Goal: Entertainment & Leisure: Browse casually

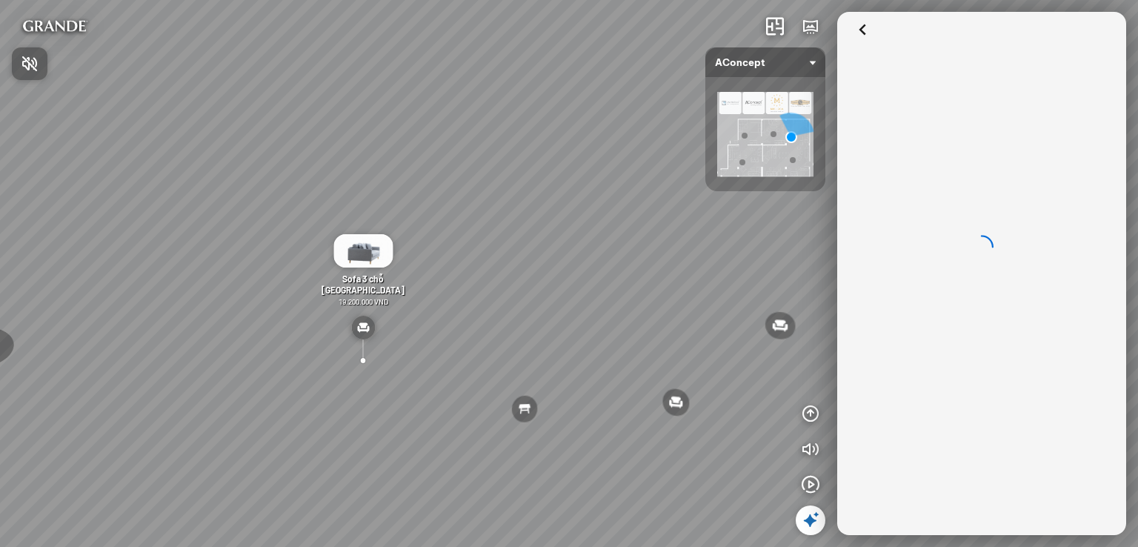
drag, startPoint x: 762, startPoint y: 269, endPoint x: 600, endPoint y: 278, distance: 161.8
click at [600, 278] on div at bounding box center [569, 273] width 1138 height 547
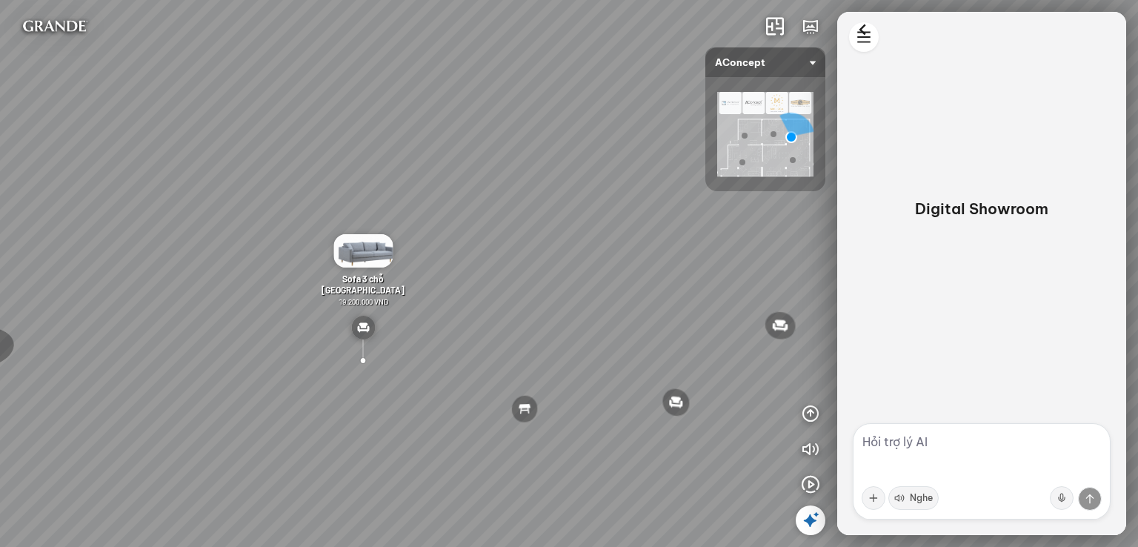
drag, startPoint x: 562, startPoint y: 276, endPoint x: 204, endPoint y: 279, distance: 357.1
click at [204, 278] on div "Đèn [PERSON_NAME] 5.300.000 VND Giường [PERSON_NAME] 19.000.000 VND Ghế thư [PE…" at bounding box center [569, 273] width 1138 height 547
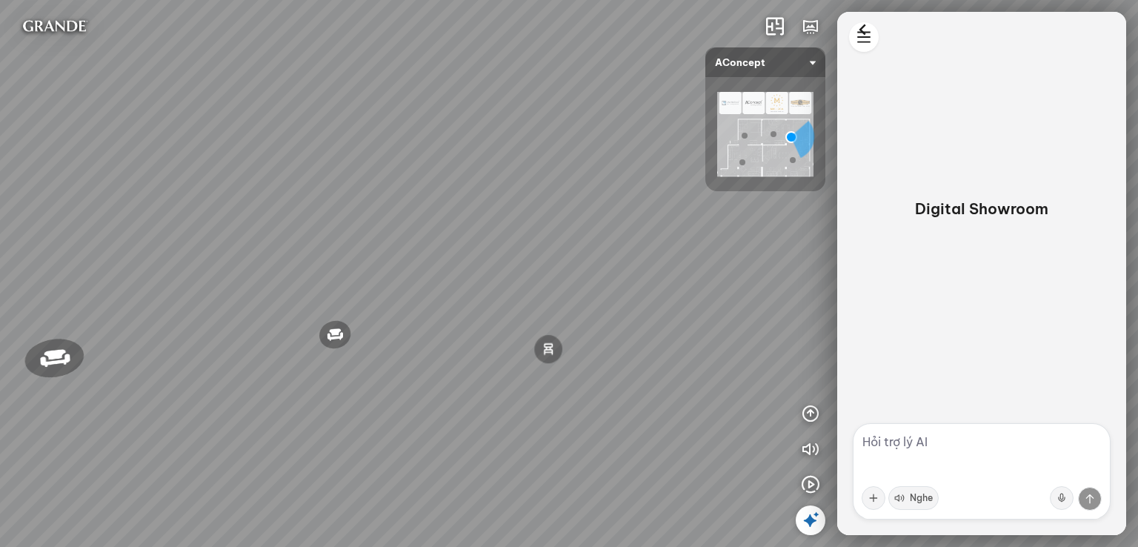
drag, startPoint x: 630, startPoint y: 338, endPoint x: 367, endPoint y: 347, distance: 262.5
click at [404, 347] on div "Đèn [PERSON_NAME] 5.300.000 VND Giường [PERSON_NAME] 19.000.000 VND Ghế thư [PE…" at bounding box center [569, 273] width 1138 height 547
drag, startPoint x: 552, startPoint y: 347, endPoint x: 222, endPoint y: 353, distance: 329.7
click at [260, 356] on div "Đèn [PERSON_NAME] 5.300.000 VND Giường [PERSON_NAME] 19.000.000 VND Ghế thư [PE…" at bounding box center [569, 273] width 1138 height 547
drag, startPoint x: 611, startPoint y: 358, endPoint x: 279, endPoint y: 343, distance: 332.3
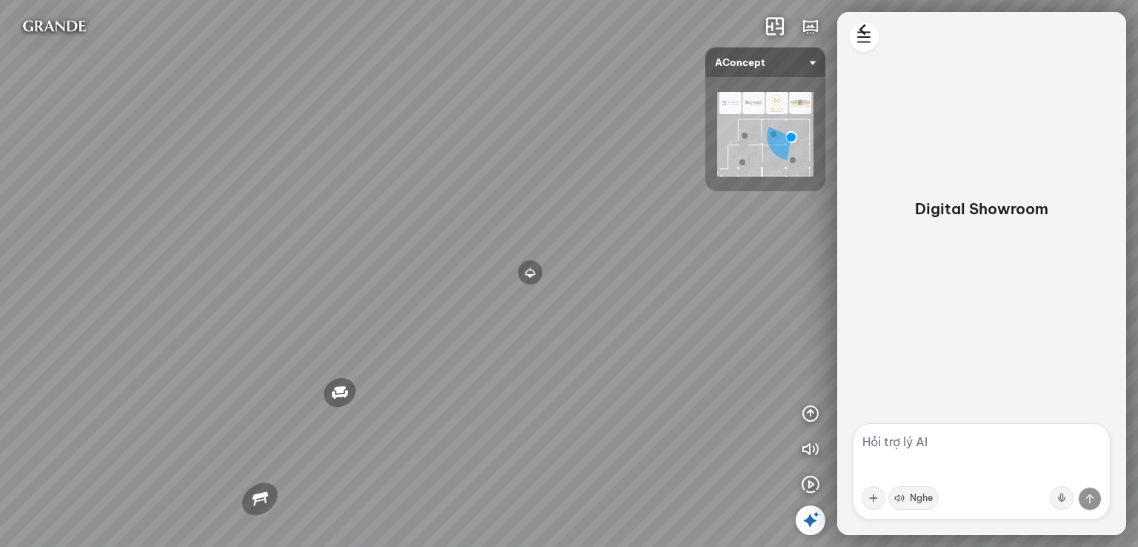
click at [431, 350] on div "Đèn [PERSON_NAME] 5.300.000 VND Giường [PERSON_NAME] 19.000.000 VND Ghế thư [PE…" at bounding box center [569, 273] width 1138 height 547
drag, startPoint x: 474, startPoint y: 403, endPoint x: 427, endPoint y: 134, distance: 273.1
click at [428, 179] on div "Đèn [PERSON_NAME] 5.300.000 VND Giường [PERSON_NAME] 19.000.000 VND Ghế thư [PE…" at bounding box center [569, 273] width 1138 height 547
drag, startPoint x: 476, startPoint y: 319, endPoint x: 480, endPoint y: 113, distance: 206.8
click at [479, 115] on div "Đèn [PERSON_NAME] 5.300.000 VND Giường [PERSON_NAME] 19.000.000 VND Ghế thư [PE…" at bounding box center [569, 273] width 1138 height 547
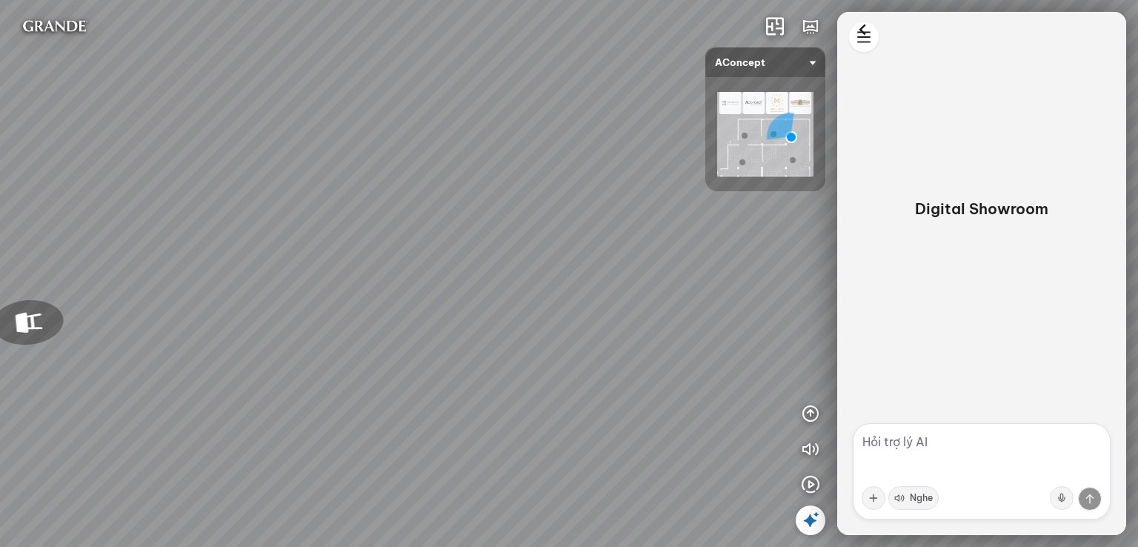
drag, startPoint x: 473, startPoint y: 170, endPoint x: 566, endPoint y: 510, distance: 351.8
click at [566, 510] on div "Đèn [PERSON_NAME] 5.300.000 VND Giường [PERSON_NAME] 19.000.000 VND Ghế thư [PE…" at bounding box center [569, 273] width 1138 height 547
drag, startPoint x: 393, startPoint y: 145, endPoint x: 443, endPoint y: 330, distance: 191.2
click at [443, 330] on div "Đèn [PERSON_NAME] 5.300.000 VND Giường [PERSON_NAME] 19.000.000 VND Ghế thư [PE…" at bounding box center [569, 273] width 1138 height 547
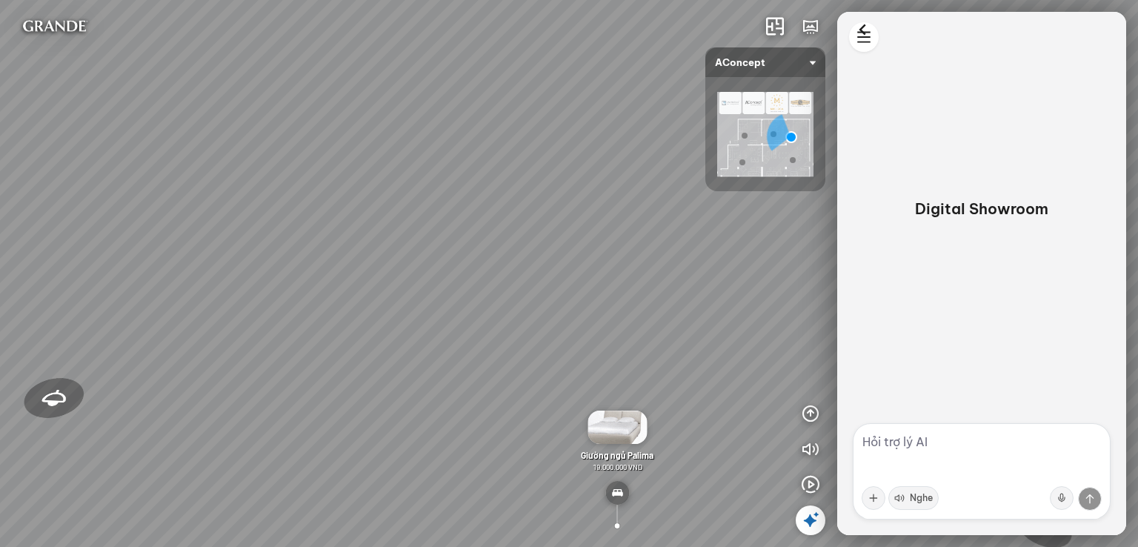
drag, startPoint x: 565, startPoint y: 258, endPoint x: 203, endPoint y: 259, distance: 362.3
click at [243, 258] on div "Đèn [PERSON_NAME] 5.300.000 VND Giường [PERSON_NAME] 19.000.000 VND Ghế thư [PE…" at bounding box center [569, 273] width 1138 height 547
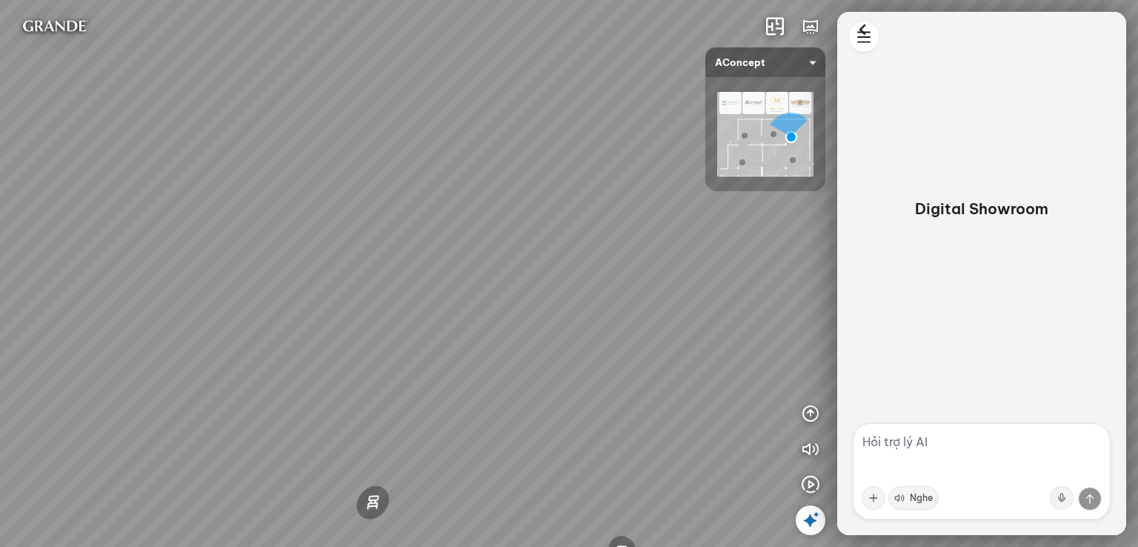
click at [239, 319] on div "Đèn [PERSON_NAME] 5.300.000 VND Giường [PERSON_NAME] 19.000.000 VND Ghế thư [PE…" at bounding box center [569, 273] width 1138 height 547
drag, startPoint x: 409, startPoint y: 395, endPoint x: 170, endPoint y: 330, distance: 247.3
click at [202, 339] on div "Đèn [PERSON_NAME] 5.300.000 VND Giường [PERSON_NAME] 19.000.000 VND Ghế thư [PE…" at bounding box center [569, 273] width 1138 height 547
drag, startPoint x: 507, startPoint y: 330, endPoint x: 192, endPoint y: 319, distance: 315.1
click at [322, 330] on div "Đèn [PERSON_NAME] 5.300.000 VND Giường [PERSON_NAME] 19.000.000 VND Ghế thư [PE…" at bounding box center [569, 273] width 1138 height 547
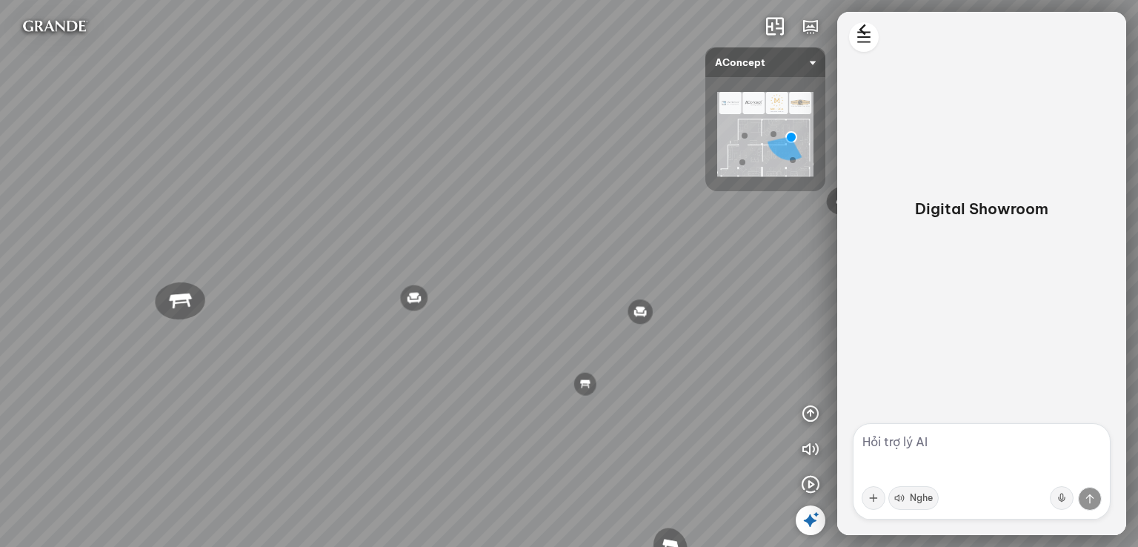
drag, startPoint x: 576, startPoint y: 327, endPoint x: 219, endPoint y: 339, distance: 358.0
click at [339, 351] on div "Đèn [PERSON_NAME] 5.300.000 VND Giường [PERSON_NAME] 19.000.000 VND Ghế thư [PE…" at bounding box center [569, 273] width 1138 height 547
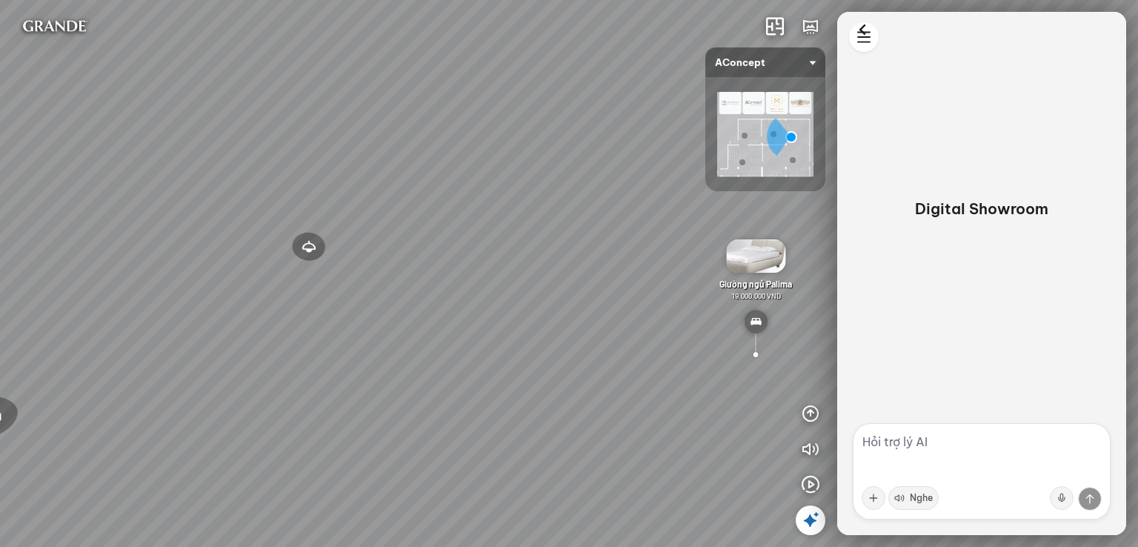
drag, startPoint x: 524, startPoint y: 302, endPoint x: 83, endPoint y: 322, distance: 441.3
click at [126, 327] on div "Đèn [PERSON_NAME] 5.300.000 VND Giường [PERSON_NAME] 19.000.000 VND Ghế thư [PE…" at bounding box center [569, 273] width 1138 height 547
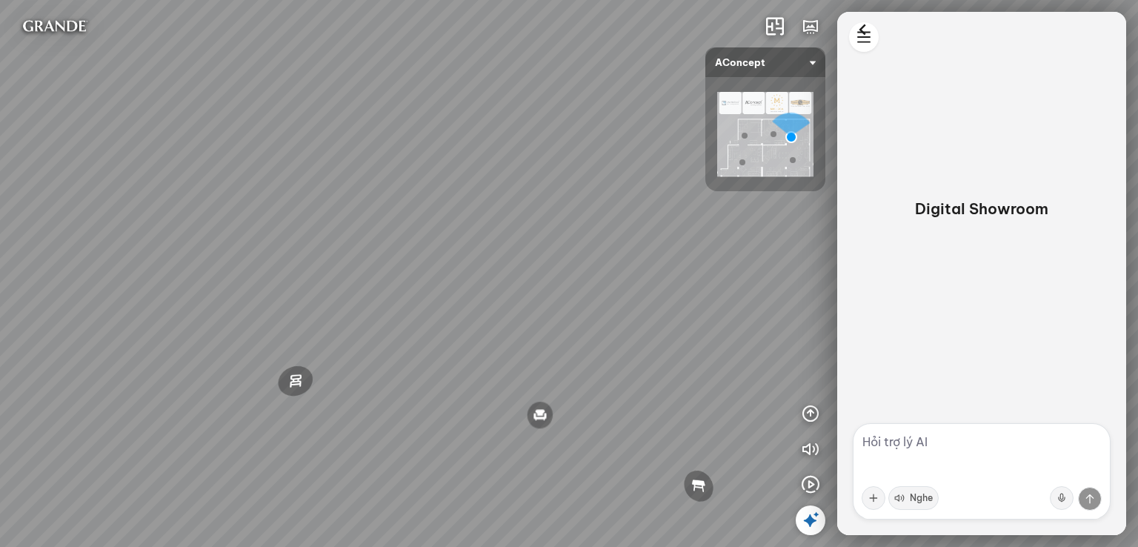
drag, startPoint x: 539, startPoint y: 321, endPoint x: 121, endPoint y: 334, distance: 418.8
click at [187, 334] on div "Đèn [PERSON_NAME] 5.300.000 VND Giường [PERSON_NAME] 19.000.000 VND Ghế thư [PE…" at bounding box center [569, 273] width 1138 height 547
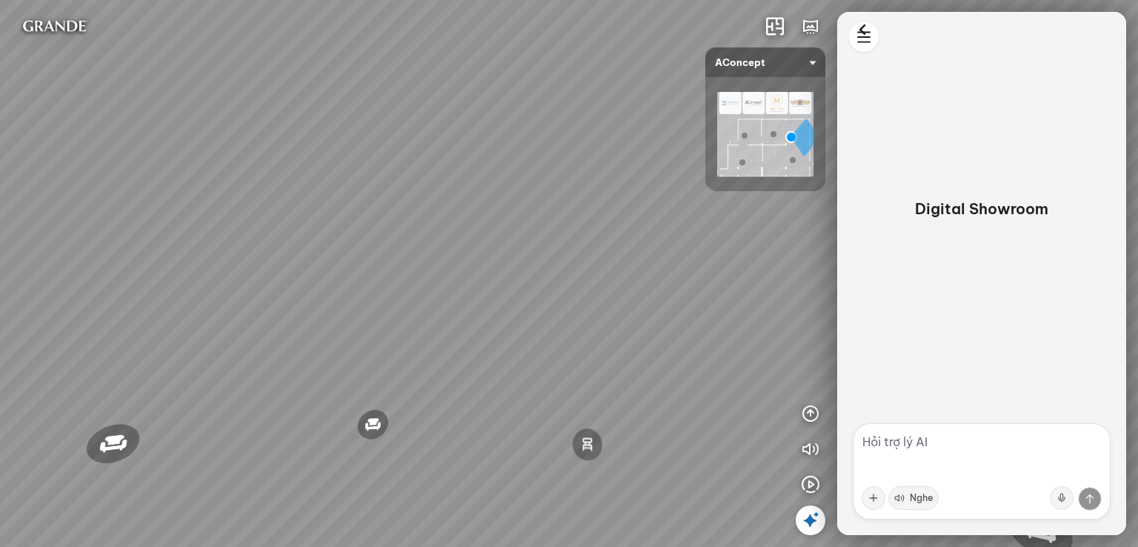
drag, startPoint x: 450, startPoint y: 331, endPoint x: 243, endPoint y: 350, distance: 208.3
click at [243, 350] on div "Đèn [PERSON_NAME] 5.300.000 VND Giường [PERSON_NAME] 19.000.000 VND Ghế thư [PE…" at bounding box center [569, 273] width 1138 height 547
drag, startPoint x: 318, startPoint y: 336, endPoint x: 296, endPoint y: 194, distance: 143.1
click at [298, 213] on div "Đèn [PERSON_NAME] 5.300.000 VND Giường [PERSON_NAME] 19.000.000 VND Ghế thư [PE…" at bounding box center [569, 273] width 1138 height 547
click at [310, 186] on div "Đèn [PERSON_NAME] 5.300.000 VND Giường [PERSON_NAME] 19.000.000 VND Ghế thư [PE…" at bounding box center [569, 273] width 1138 height 547
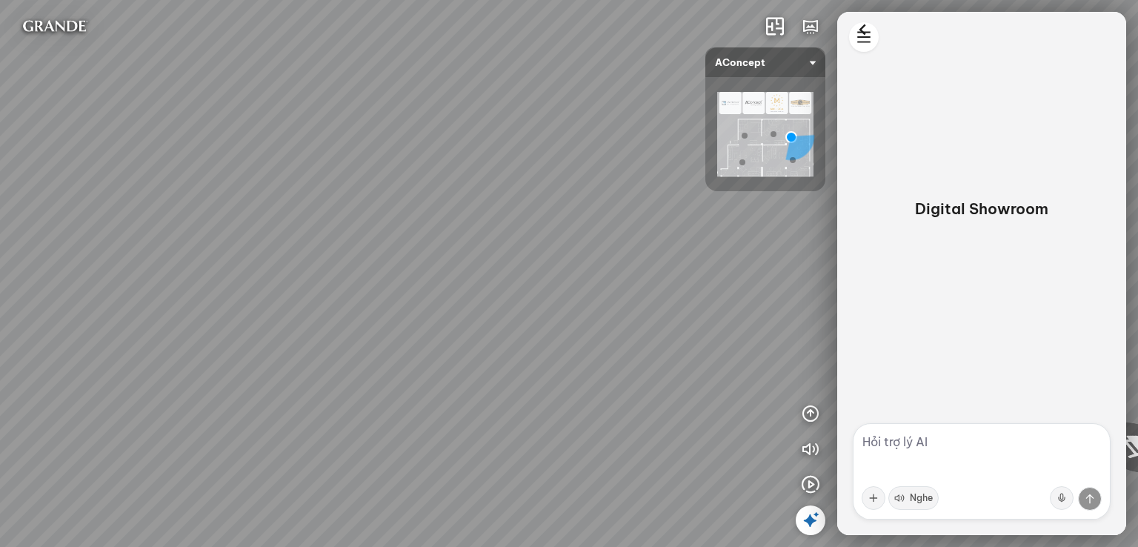
drag, startPoint x: 311, startPoint y: 161, endPoint x: 282, endPoint y: 334, distance: 175.9
click at [285, 329] on div "Đèn [PERSON_NAME] 5.300.000 VND Giường [PERSON_NAME] 19.000.000 VND Ghế thư [PE…" at bounding box center [569, 273] width 1138 height 547
